Goal: Communication & Community: Answer question/provide support

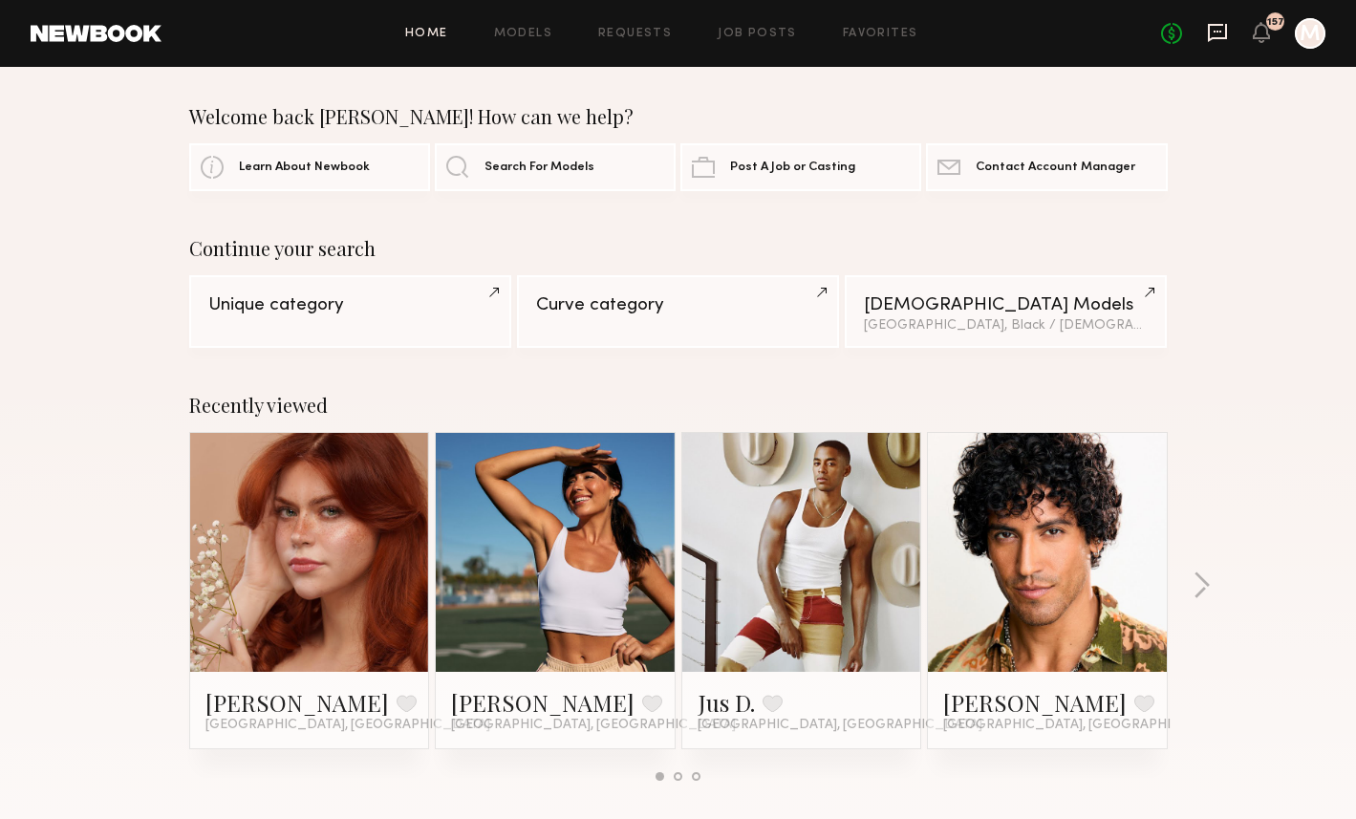
click at [1218, 35] on icon at bounding box center [1217, 32] width 21 height 21
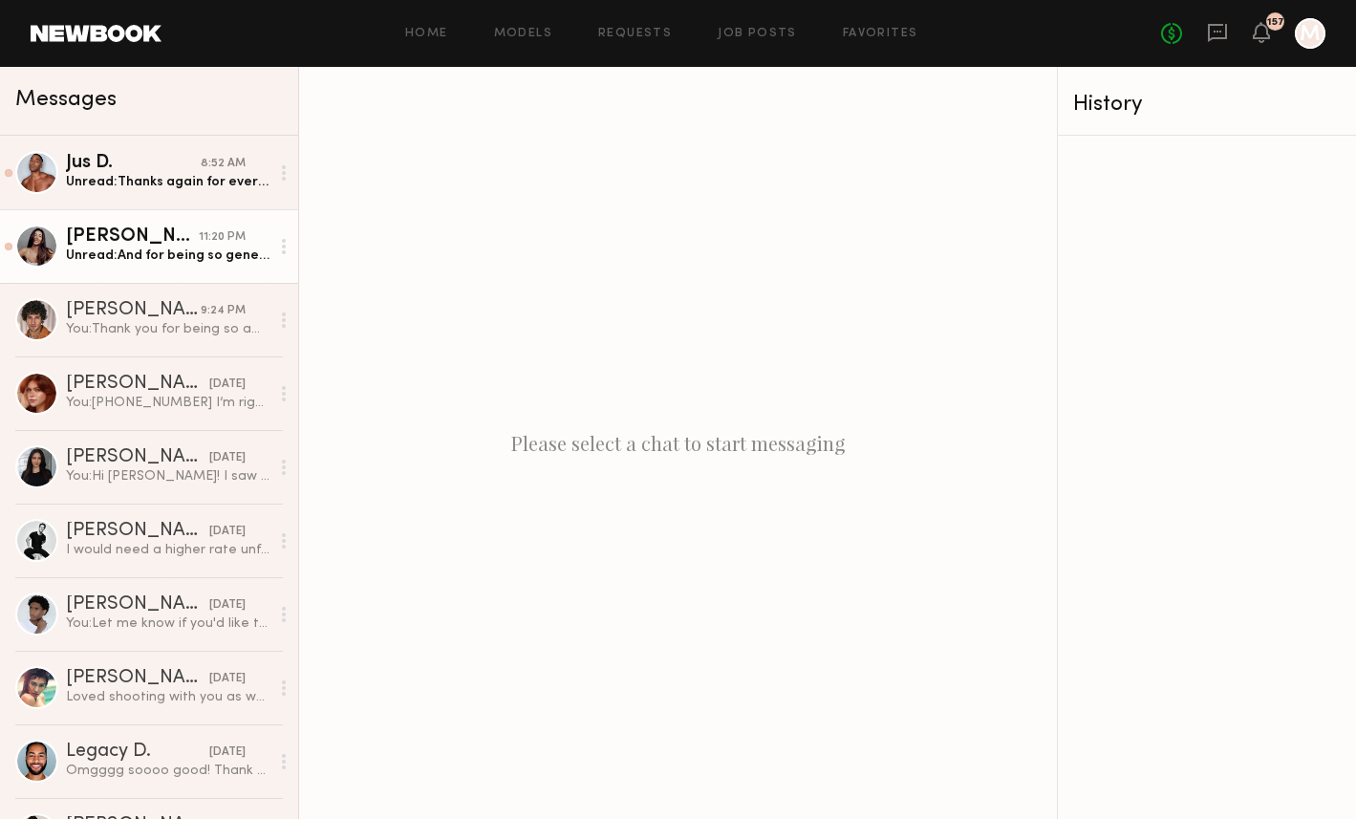
click at [149, 245] on div "[PERSON_NAME]" at bounding box center [132, 236] width 133 height 19
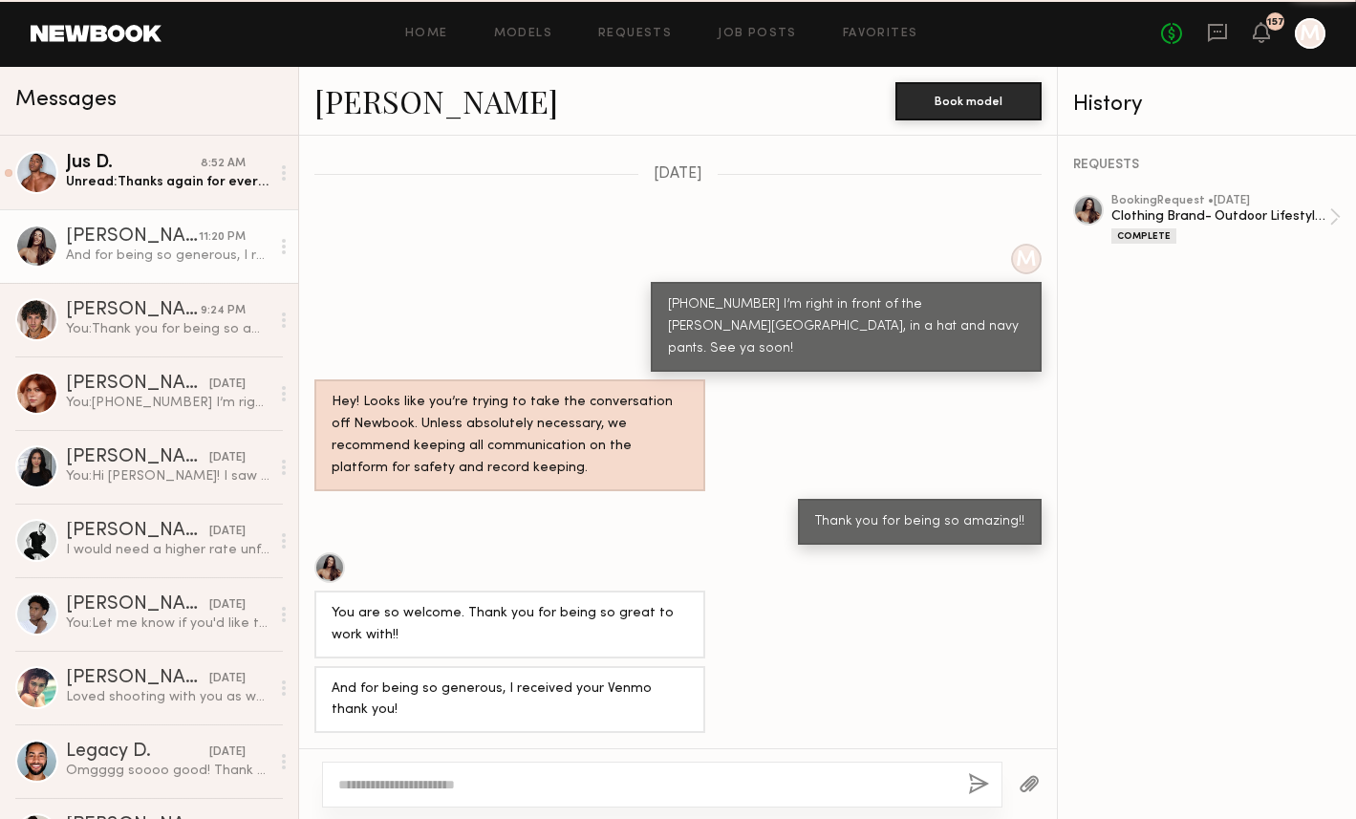
scroll to position [1684, 0]
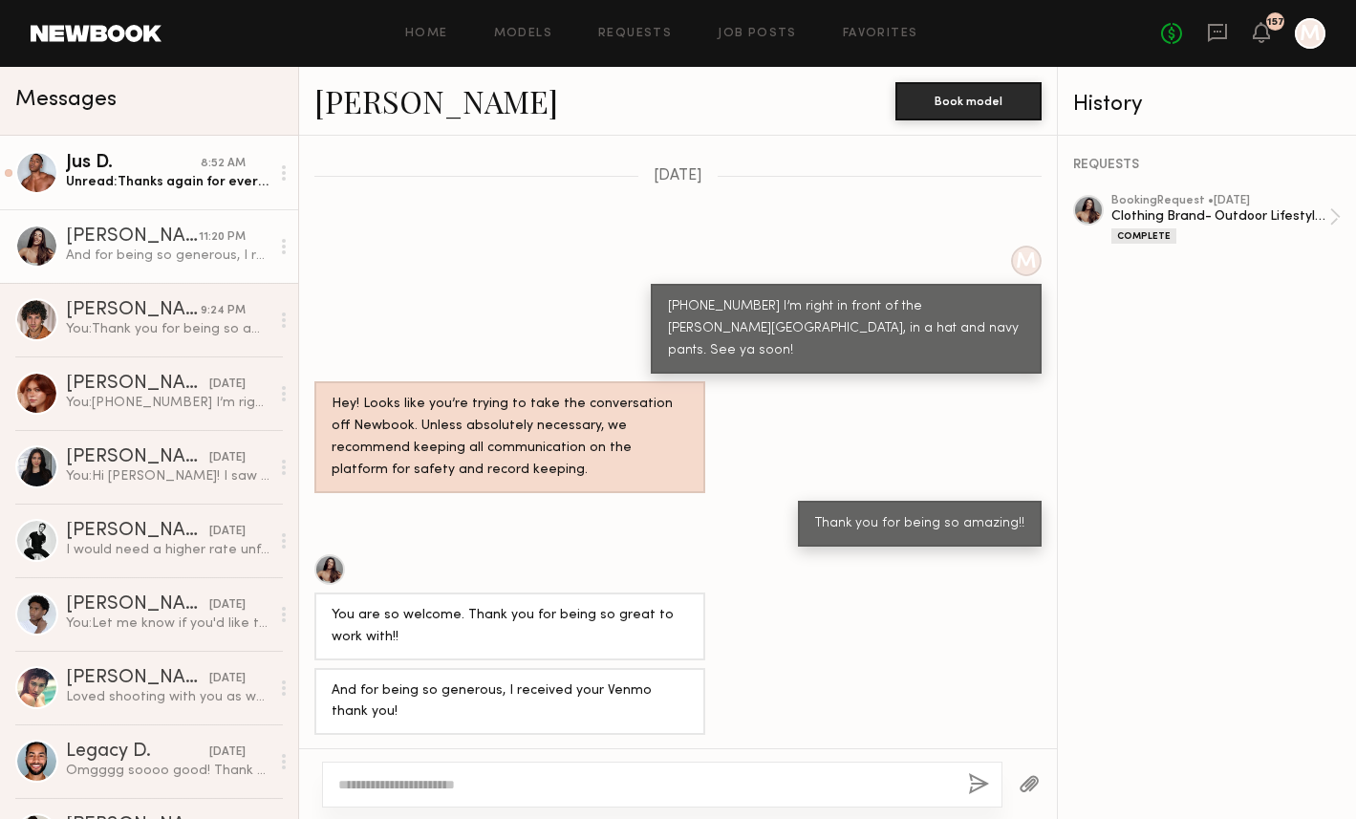
click at [120, 181] on div "Unread: Thanks again for everything [DATE]! If things do come around for Target…" at bounding box center [167, 182] width 203 height 18
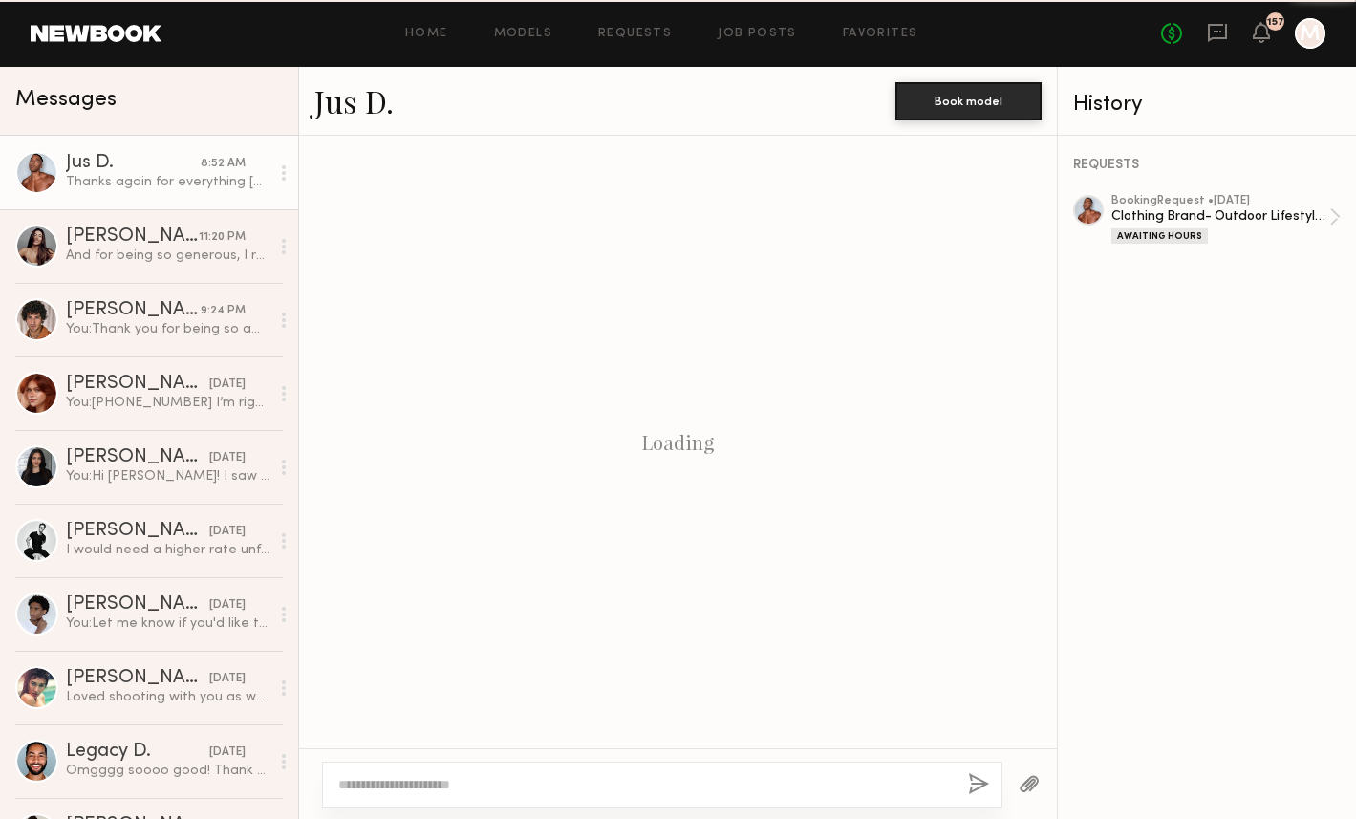
scroll to position [2318, 0]
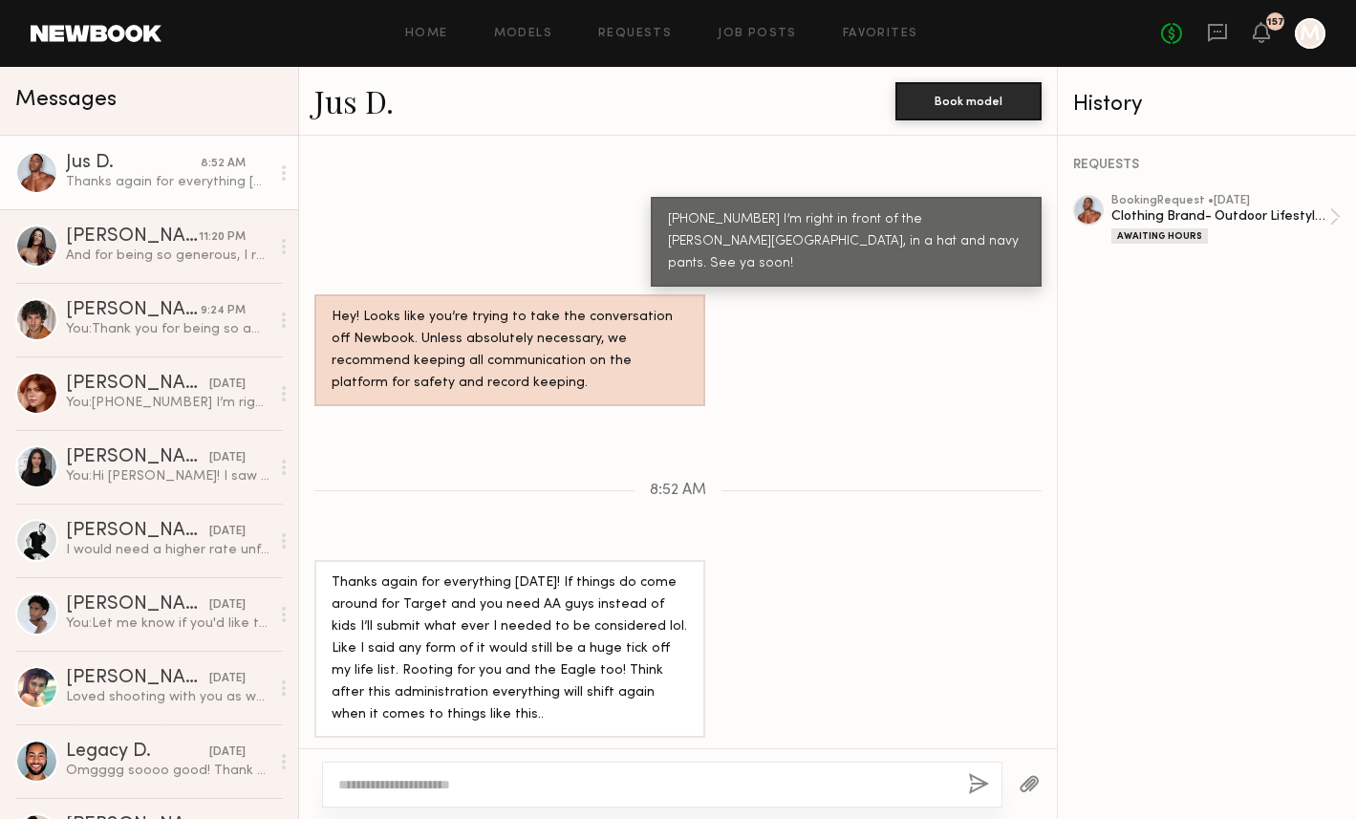
click at [1262, 43] on div "157" at bounding box center [1260, 34] width 17 height 24
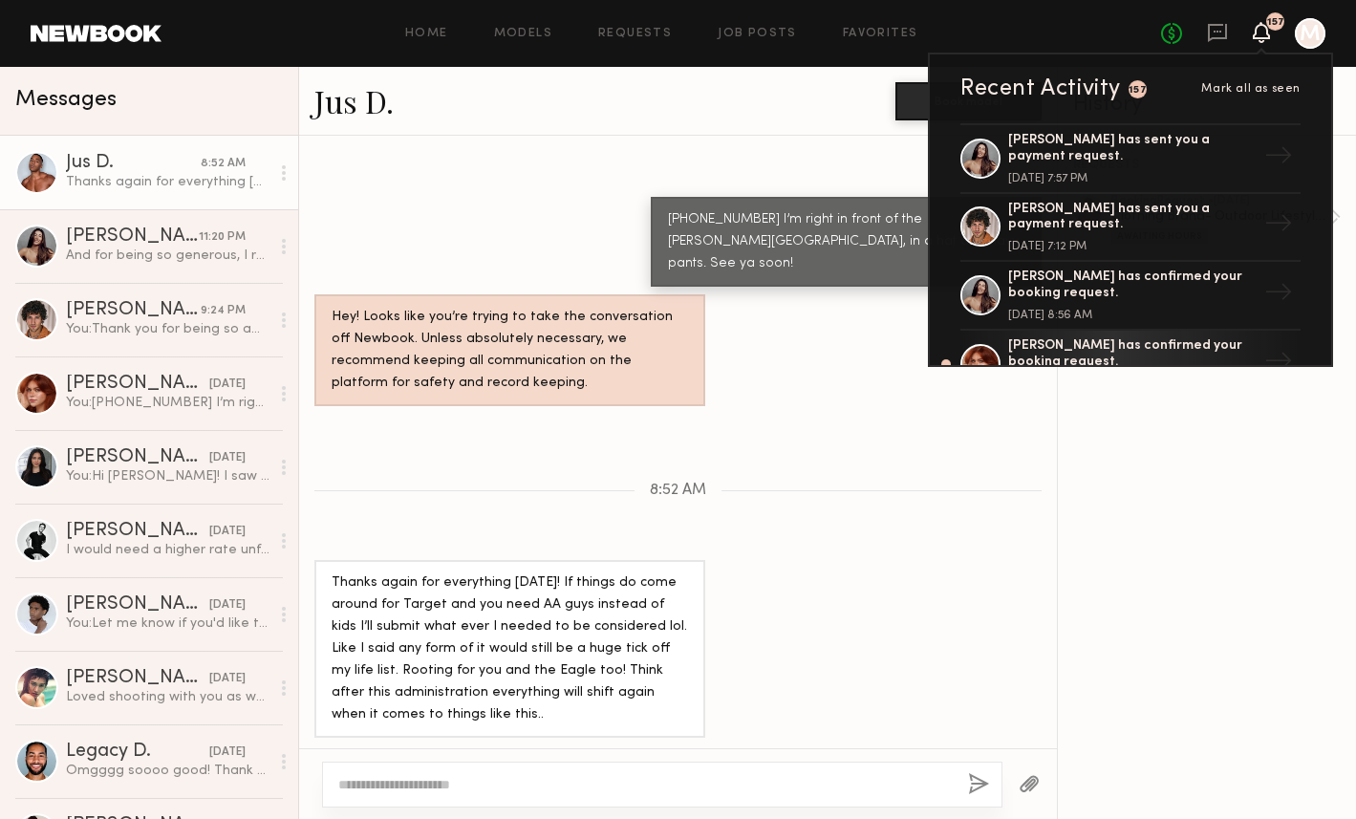
click at [579, 781] on textarea at bounding box center [645, 784] width 614 height 19
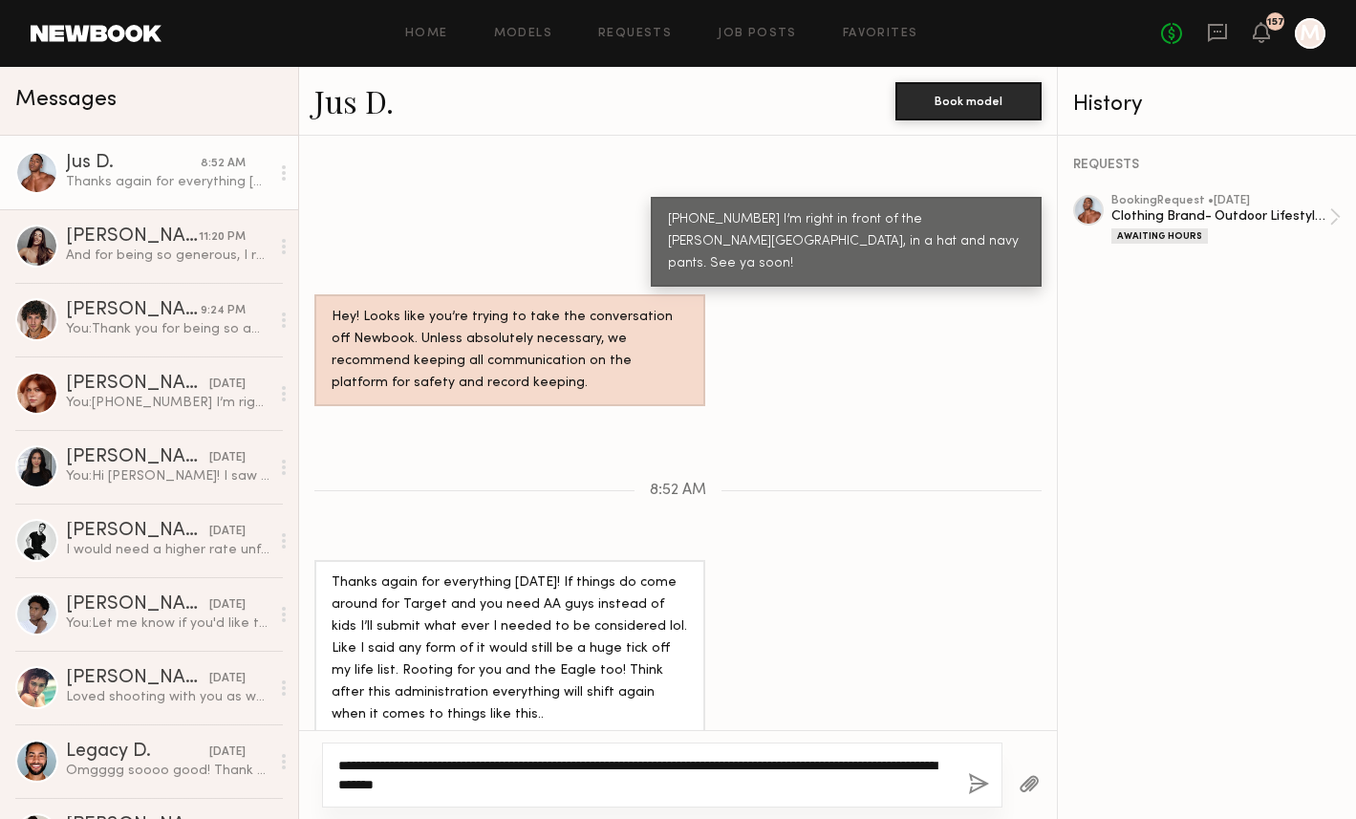
type textarea "**********"
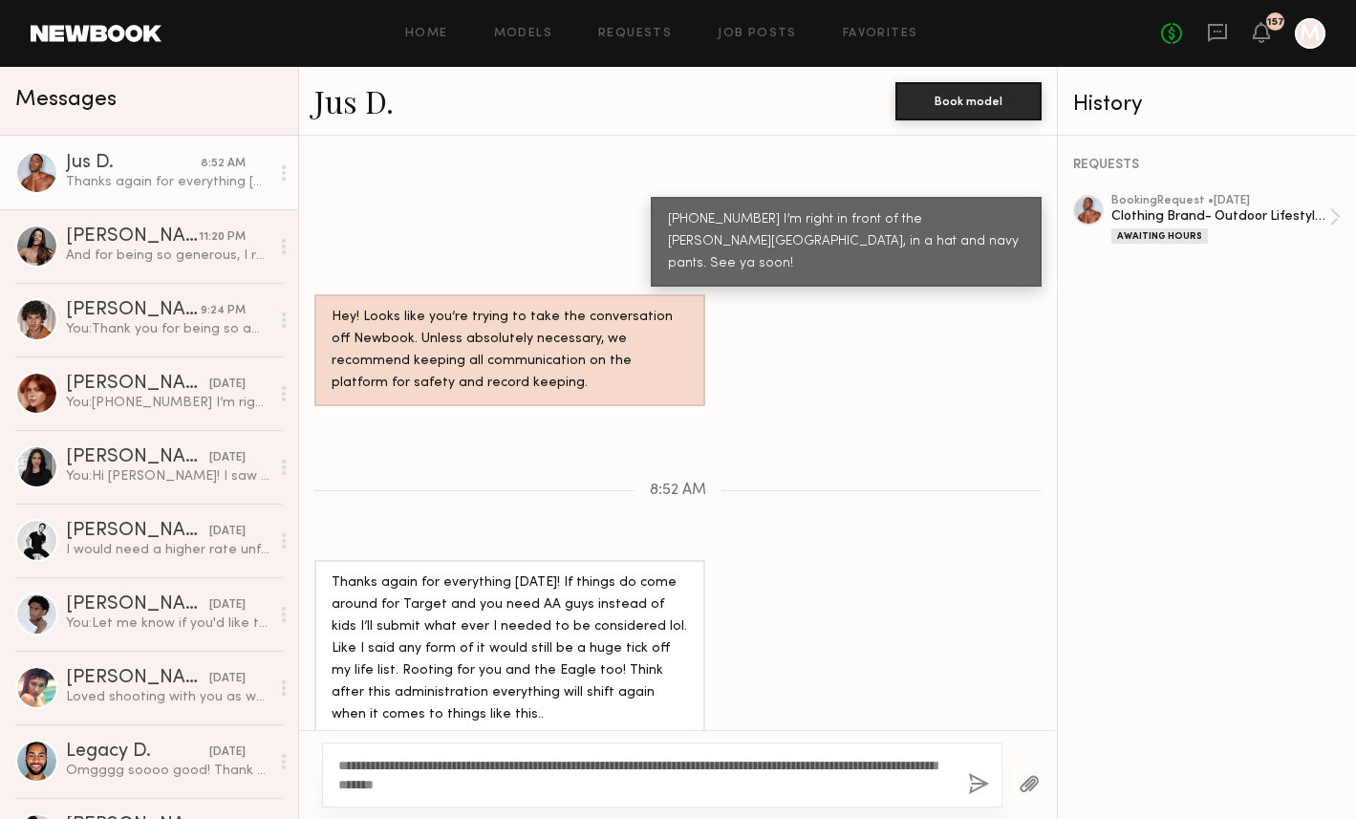
click at [974, 785] on button "button" at bounding box center [978, 785] width 21 height 24
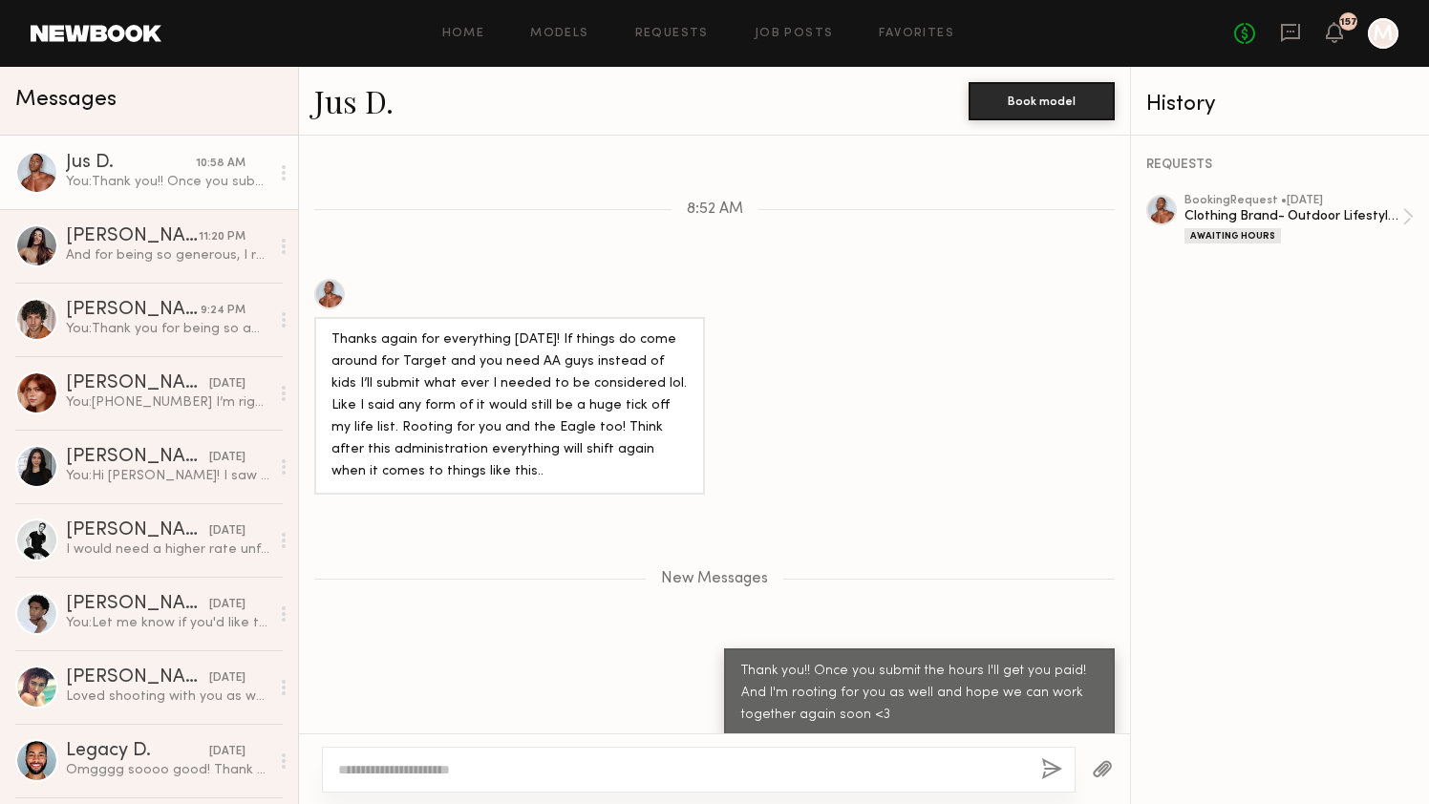
scroll to position [2614, 0]
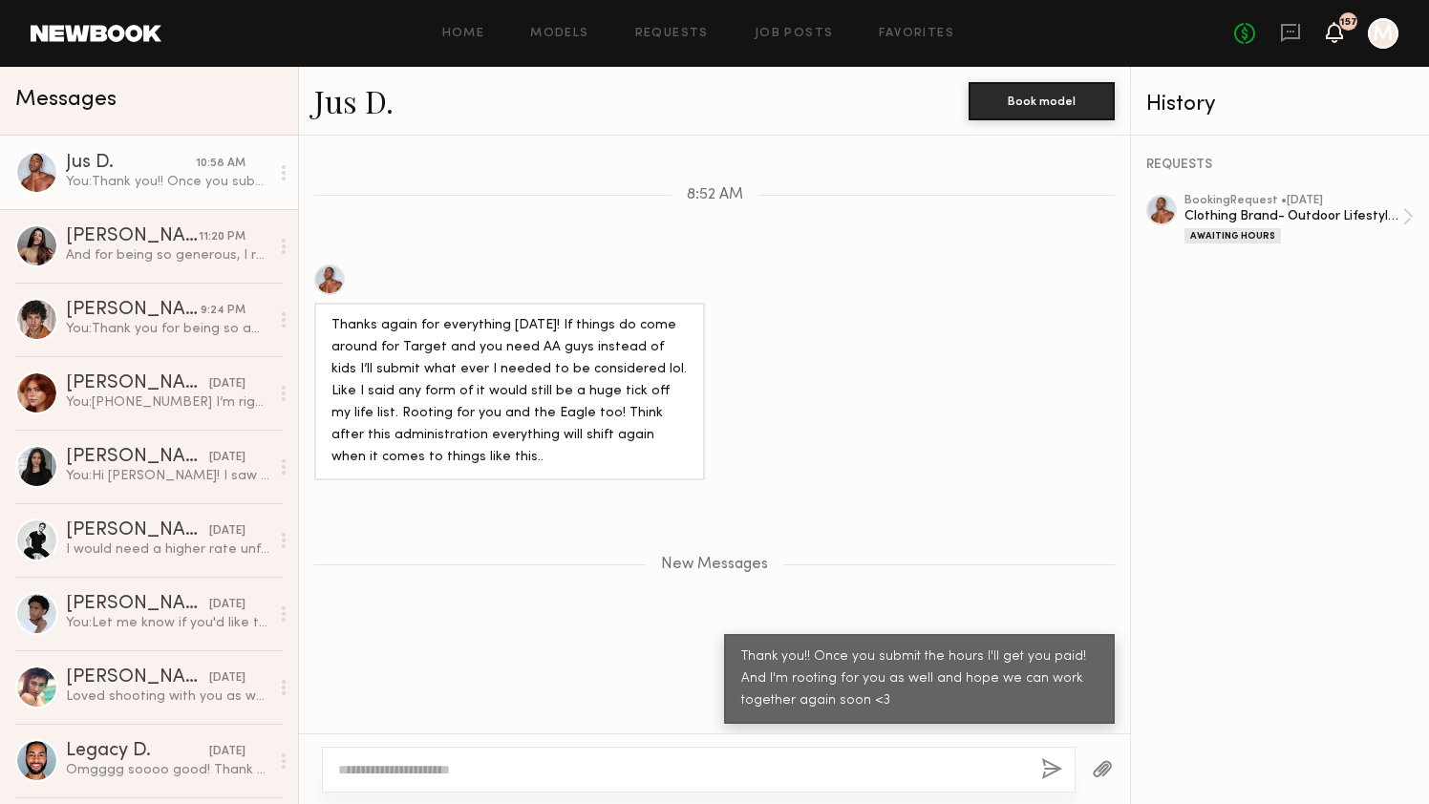
click at [1332, 33] on icon at bounding box center [1334, 31] width 15 height 13
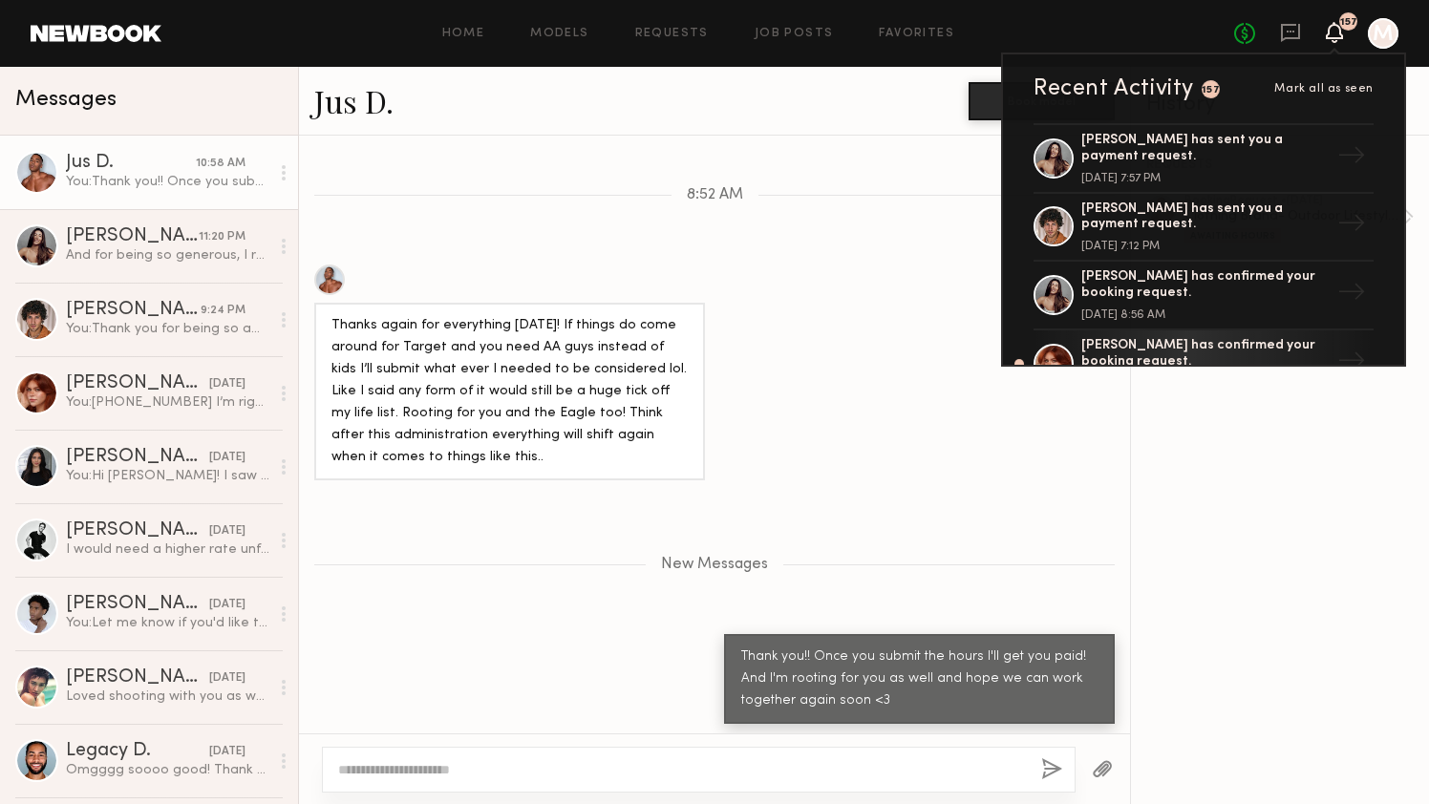
click at [1332, 33] on icon at bounding box center [1334, 31] width 15 height 13
